Goal: Leave review/rating

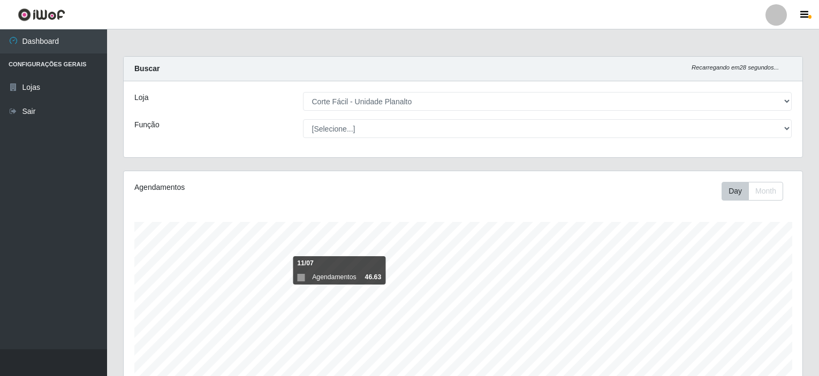
select select "202"
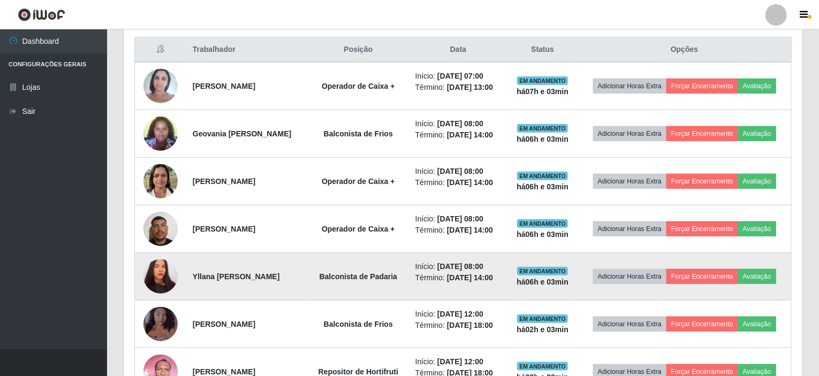
scroll to position [409, 0]
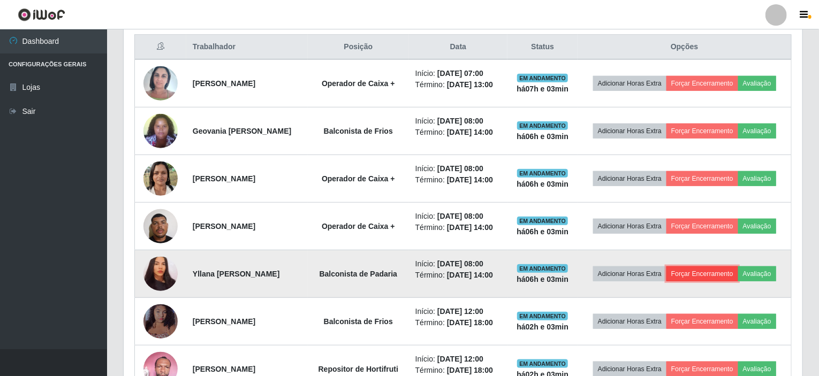
click at [719, 271] on button "Forçar Encerramento" at bounding box center [702, 274] width 72 height 15
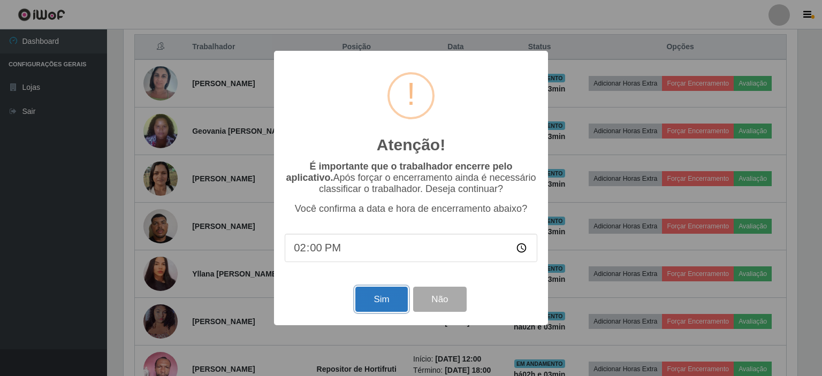
click at [381, 312] on button "Sim" at bounding box center [381, 299] width 52 height 25
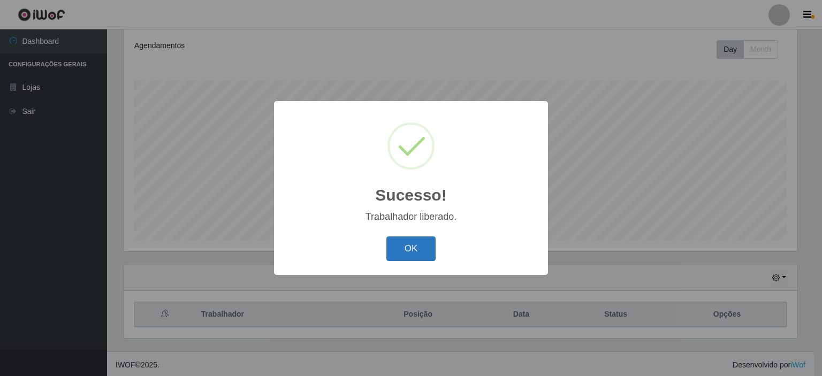
click at [418, 254] on button "OK" at bounding box center [411, 249] width 50 height 25
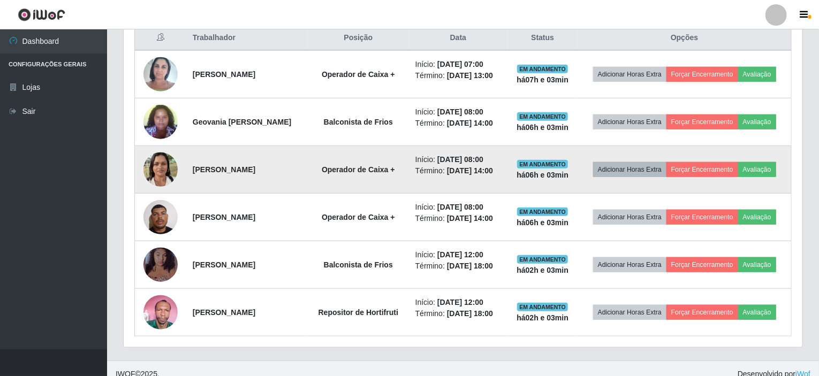
scroll to position [427, 0]
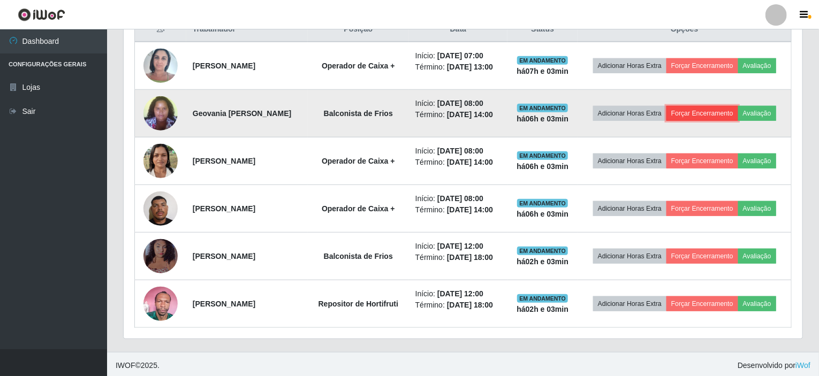
click at [695, 118] on button "Forçar Encerramento" at bounding box center [702, 113] width 72 height 15
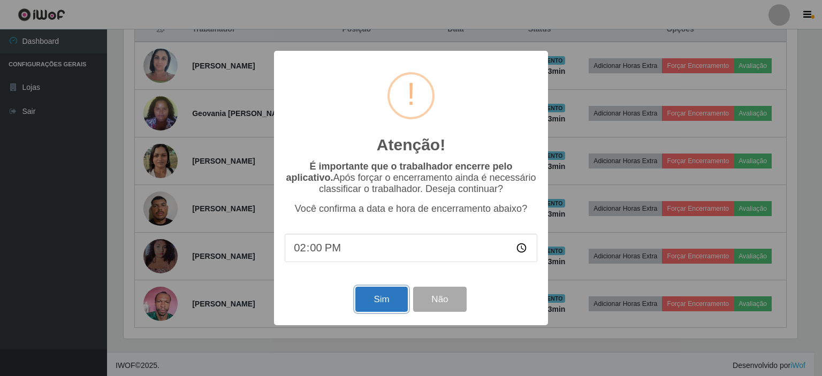
click at [377, 308] on button "Sim" at bounding box center [381, 299] width 52 height 25
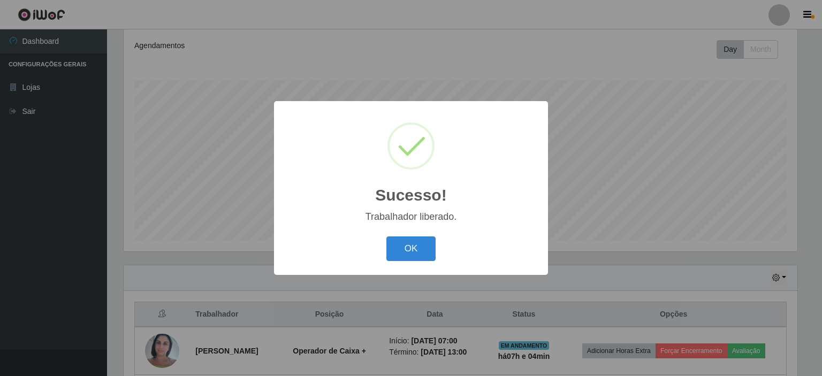
click at [386, 237] on button "OK" at bounding box center [411, 249] width 50 height 25
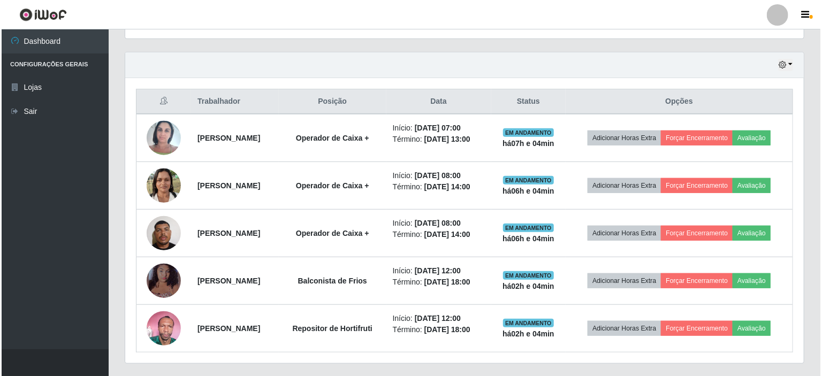
scroll to position [379, 0]
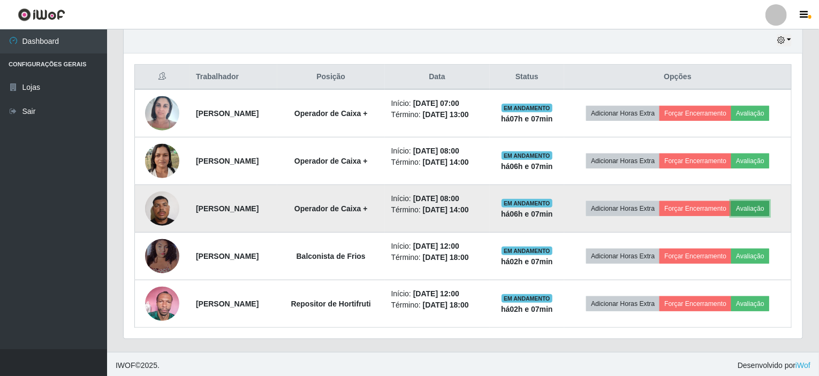
click at [762, 206] on button "Avaliação" at bounding box center [750, 208] width 38 height 15
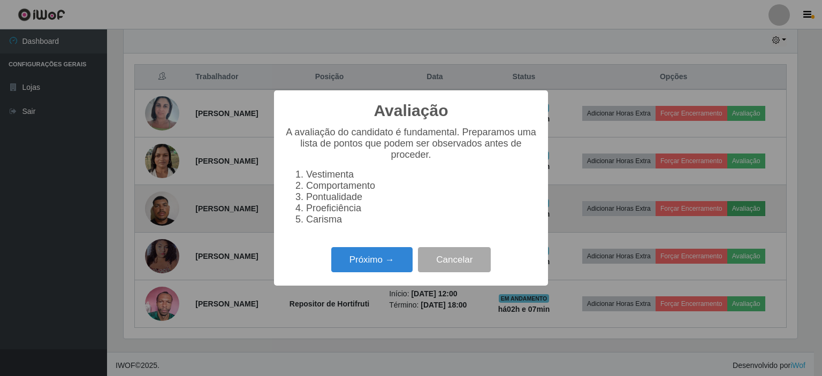
scroll to position [222, 674]
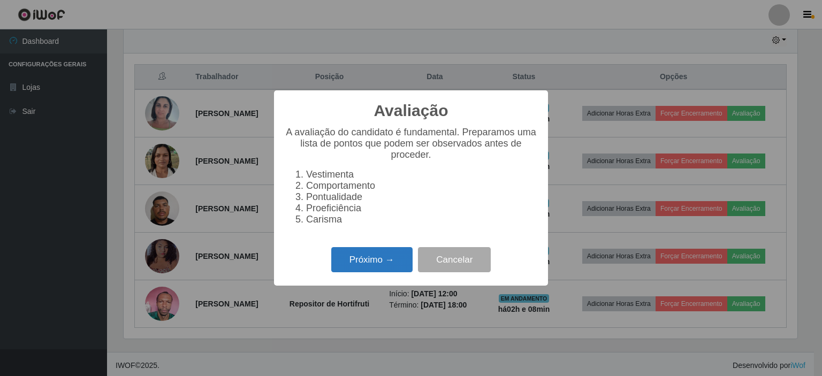
click at [403, 261] on button "Próximo →" at bounding box center [371, 259] width 81 height 25
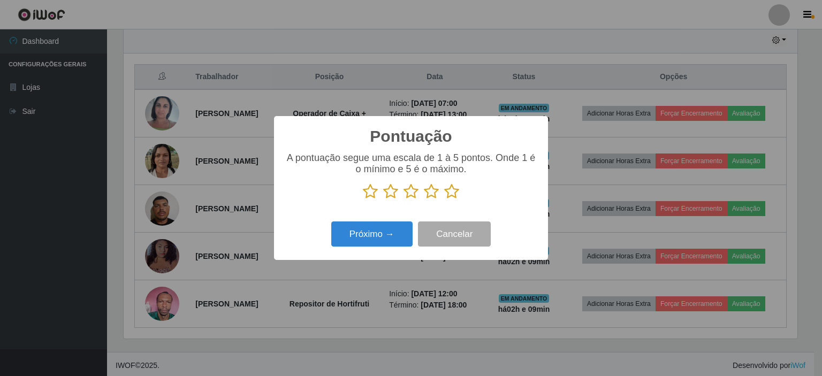
click at [454, 192] on icon at bounding box center [451, 192] width 15 height 16
click at [444, 200] on input "radio" at bounding box center [444, 200] width 0 height 0
click at [394, 253] on div "Pontuação × A pontuação segue uma escala de 1 à 5 pontos. Onde 1 é o mínimo e 5…" at bounding box center [411, 188] width 274 height 144
click at [393, 239] on button "Próximo →" at bounding box center [371, 234] width 81 height 25
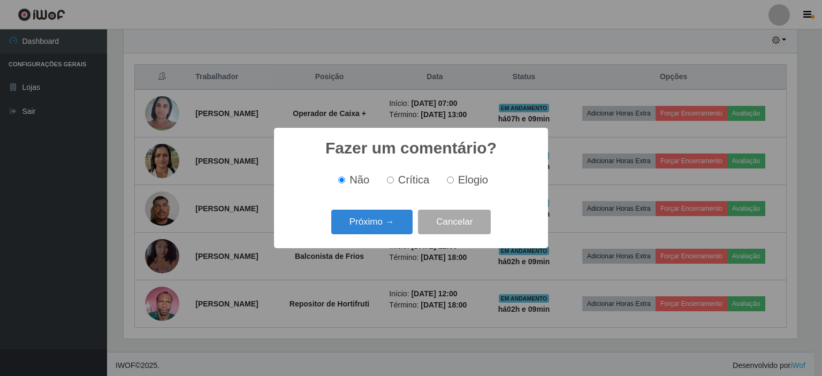
click at [467, 183] on span "Elogio" at bounding box center [473, 180] width 30 height 12
click at [454, 183] on input "Elogio" at bounding box center [450, 180] width 7 height 7
radio input "true"
click at [386, 220] on button "Próximo →" at bounding box center [371, 222] width 81 height 25
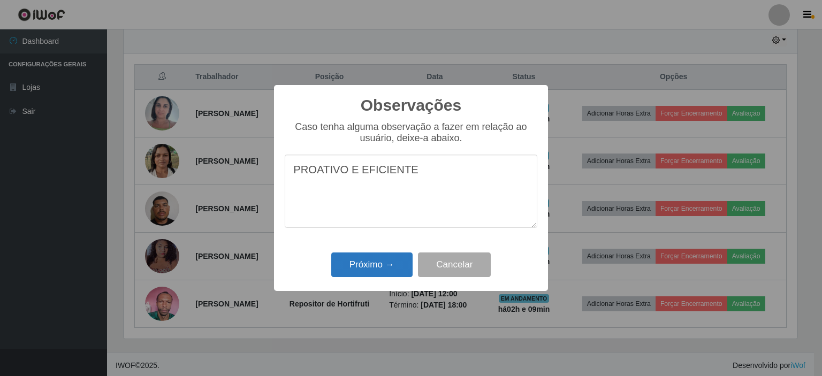
type textarea "PROATIVO E EFICIENTE"
click at [403, 267] on button "Próximo →" at bounding box center [371, 265] width 81 height 25
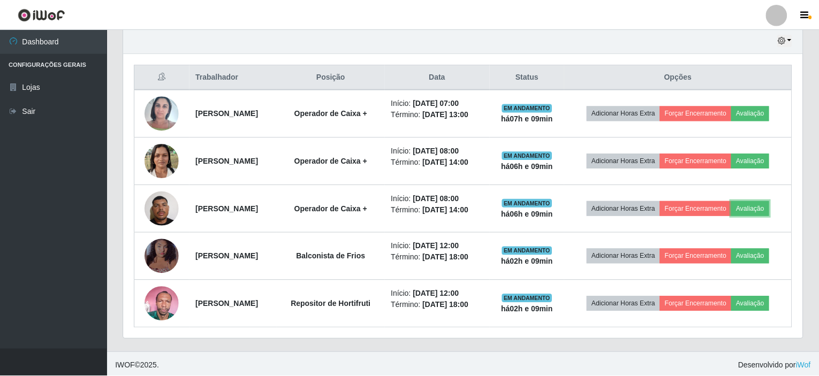
scroll to position [222, 679]
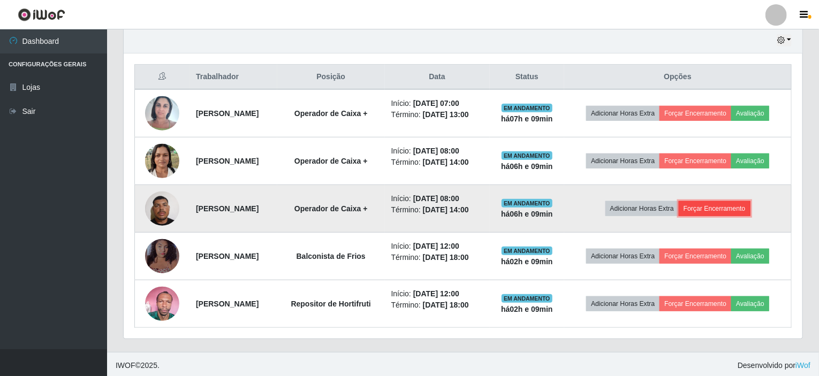
click at [749, 201] on button "Forçar Encerramento" at bounding box center [715, 208] width 72 height 15
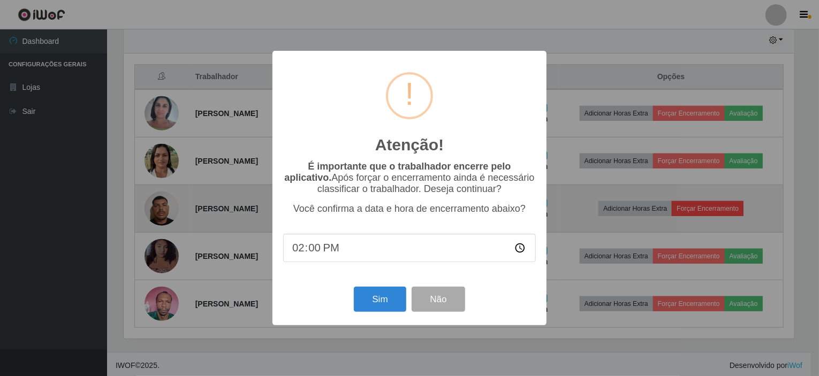
scroll to position [222, 674]
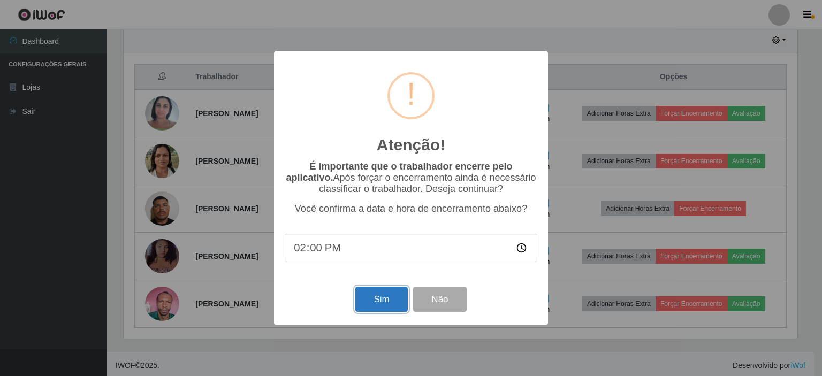
click at [390, 295] on button "Sim" at bounding box center [381, 299] width 52 height 25
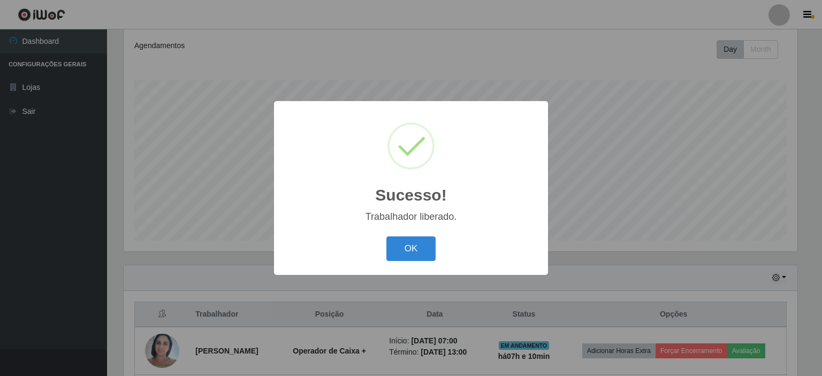
click at [386, 237] on button "OK" at bounding box center [411, 249] width 50 height 25
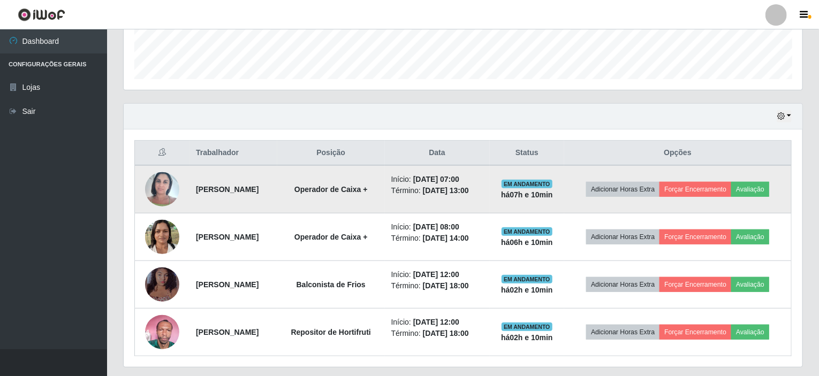
scroll to position [332, 0]
